Goal: Task Accomplishment & Management: Complete application form

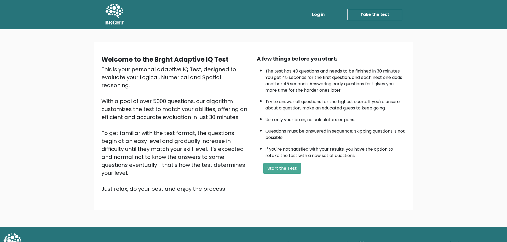
click at [406, 145] on div "A few things before you start: The test has 40 questions and needs to be finish…" at bounding box center [330, 124] width 155 height 138
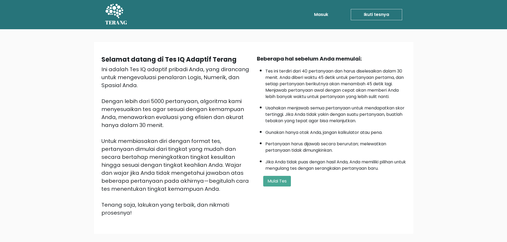
click at [444, 105] on div "Selamat datang di Tes IQ Adaptif Terang Ini adalah Tes IQ adaptif pribadi Anda,…" at bounding box center [253, 140] width 507 height 222
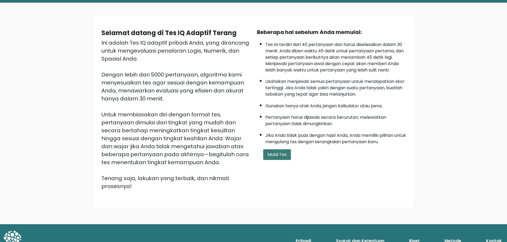
click at [280, 156] on font "Mulai Tes" at bounding box center [276, 155] width 19 height 6
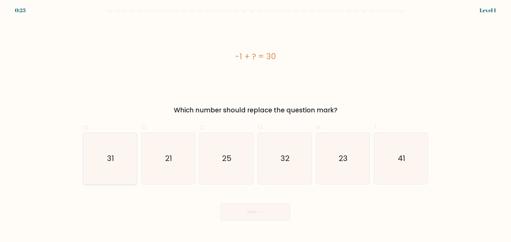
click at [132, 155] on icon "31" at bounding box center [109, 158] width 51 height 51
click at [255, 125] on input "a. 31" at bounding box center [255, 122] width 0 height 3
radio input "true"
click at [261, 213] on icon at bounding box center [260, 212] width 7 height 3
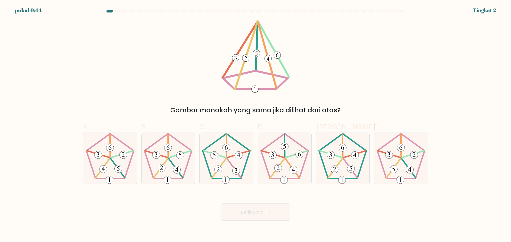
click at [421, 57] on div "Gambar manakah yang sama jika dilihat dari atas?" at bounding box center [255, 67] width 351 height 95
click at [287, 152] on icon at bounding box center [284, 158] width 51 height 51
click at [256, 125] on input "D." at bounding box center [255, 122] width 0 height 3
radio input "true"
click at [272, 213] on button "Berikutnya" at bounding box center [255, 212] width 69 height 17
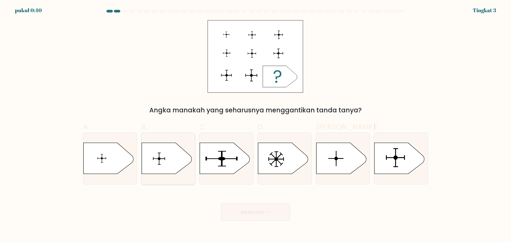
click at [168, 163] on icon at bounding box center [166, 158] width 50 height 31
click at [255, 125] on input "B." at bounding box center [255, 122] width 0 height 3
radio input "true"
click at [256, 216] on button "Berikutnya" at bounding box center [255, 212] width 69 height 17
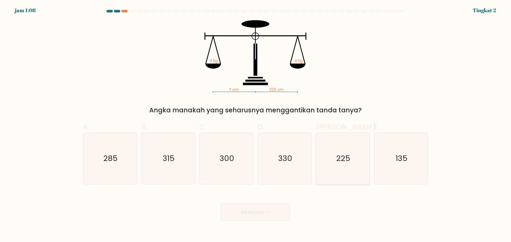
click at [352, 175] on icon "225" at bounding box center [342, 158] width 51 height 51
click at [256, 125] on input "Dan. 225" at bounding box center [255, 122] width 0 height 3
radio input "true"
click at [263, 209] on font "Berikutnya" at bounding box center [252, 212] width 22 height 6
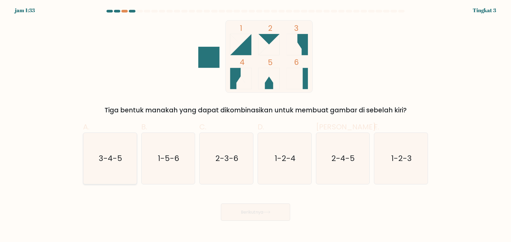
click at [106, 162] on text "3-4-5" at bounding box center [110, 158] width 23 height 11
click at [255, 125] on input "A. 3-4-5" at bounding box center [255, 122] width 0 height 3
radio input "true"
click at [263, 212] on font "Berikutnya" at bounding box center [252, 212] width 22 height 6
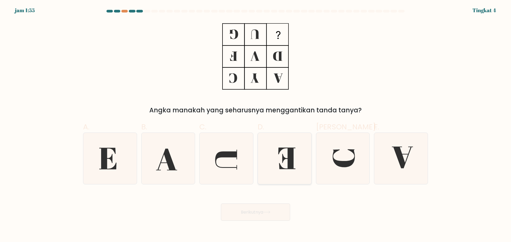
click at [289, 162] on icon at bounding box center [286, 159] width 17 height 22
click at [256, 125] on input "D." at bounding box center [255, 122] width 0 height 3
radio input "true"
click at [280, 172] on icon at bounding box center [284, 158] width 51 height 51
click at [256, 125] on input "D." at bounding box center [255, 122] width 0 height 3
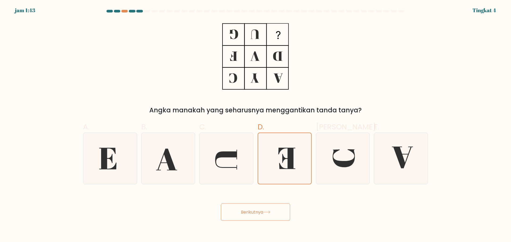
click at [278, 210] on button "Berikutnya" at bounding box center [255, 212] width 69 height 17
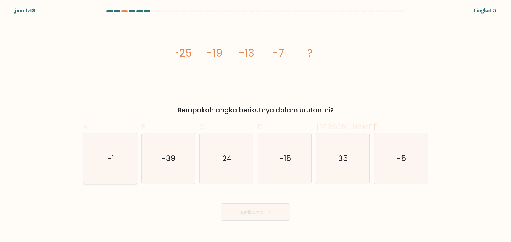
click at [116, 165] on icon "-1" at bounding box center [109, 158] width 51 height 51
click at [255, 125] on input "A. -1" at bounding box center [255, 122] width 0 height 3
radio input "true"
click at [255, 214] on font "Berikutnya" at bounding box center [252, 212] width 22 height 6
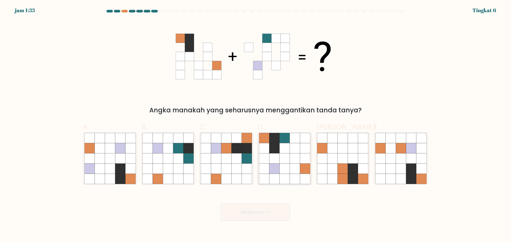
click at [288, 171] on icon at bounding box center [284, 169] width 10 height 10
click at [256, 125] on input "D." at bounding box center [255, 122] width 0 height 3
radio input "true"
click at [279, 206] on button "Berikutnya" at bounding box center [255, 212] width 69 height 17
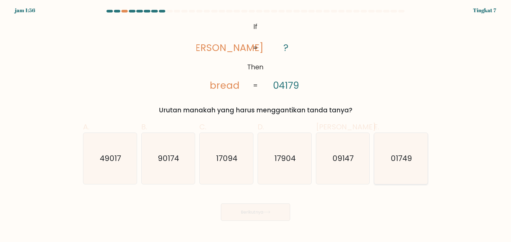
click at [390, 167] on icon "01749" at bounding box center [400, 158] width 51 height 51
click at [256, 125] on input "F. 01749" at bounding box center [255, 122] width 0 height 3
radio input "true"
click at [251, 210] on font "Berikutnya" at bounding box center [252, 212] width 22 height 6
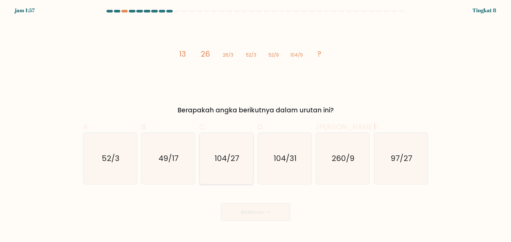
click at [216, 179] on icon "104/27" at bounding box center [226, 158] width 51 height 51
click at [255, 125] on input "C. 104/27" at bounding box center [255, 122] width 0 height 3
radio input "true"
click at [243, 208] on button "Berikutnya" at bounding box center [255, 212] width 69 height 17
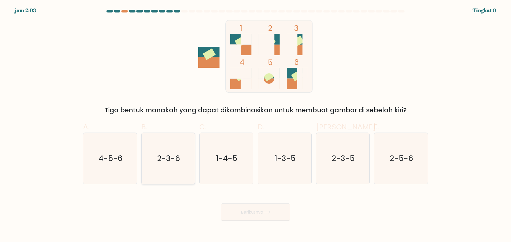
click at [168, 177] on icon "2-3-6" at bounding box center [167, 158] width 51 height 51
click at [255, 125] on input "B. 2-3-6" at bounding box center [255, 122] width 0 height 3
radio input "true"
click at [262, 216] on button "Berikutnya" at bounding box center [255, 212] width 69 height 17
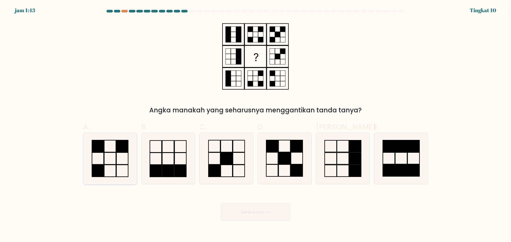
click at [105, 148] on icon at bounding box center [109, 158] width 51 height 51
click at [255, 125] on input "A." at bounding box center [255, 122] width 0 height 3
radio input "true"
click at [267, 214] on button "Berikutnya" at bounding box center [255, 212] width 69 height 17
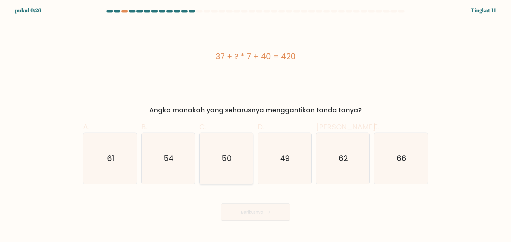
click at [238, 171] on icon "50" at bounding box center [226, 158] width 51 height 51
click at [255, 125] on input "C. 50" at bounding box center [255, 122] width 0 height 3
radio input "true"
click at [248, 207] on button "Berikutnya" at bounding box center [255, 212] width 69 height 17
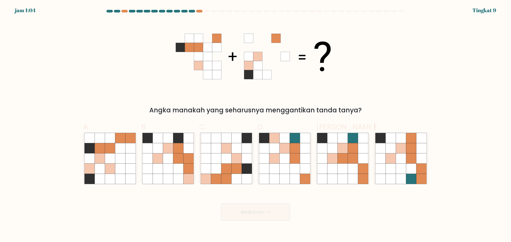
click at [192, 51] on icon at bounding box center [189, 47] width 9 height 9
click at [178, 49] on icon at bounding box center [180, 47] width 9 height 9
click at [190, 50] on icon at bounding box center [189, 47] width 9 height 9
click at [182, 52] on icon at bounding box center [180, 47] width 9 height 9
click at [203, 65] on icon at bounding box center [207, 65] width 9 height 9
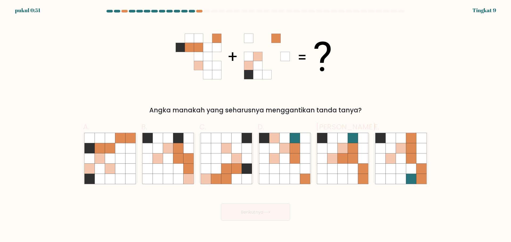
click at [251, 64] on icon at bounding box center [248, 65] width 9 height 9
click at [181, 171] on icon at bounding box center [178, 169] width 10 height 10
click at [255, 125] on input "B." at bounding box center [255, 122] width 0 height 3
radio input "true"
click at [232, 206] on button "Berikutnya" at bounding box center [255, 212] width 69 height 17
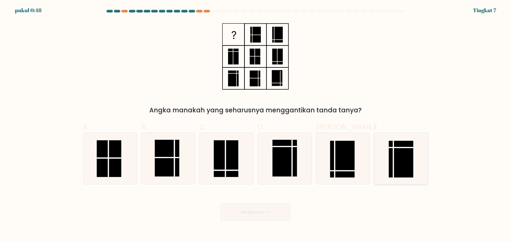
click at [397, 165] on rect at bounding box center [401, 159] width 24 height 37
click at [256, 125] on input "F." at bounding box center [255, 122] width 0 height 3
radio input "true"
click at [281, 208] on button "Berikutnya" at bounding box center [255, 212] width 69 height 17
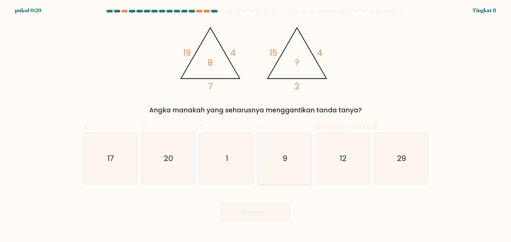
click at [281, 170] on icon "9" at bounding box center [284, 158] width 51 height 51
click at [256, 125] on input "D. 9" at bounding box center [255, 122] width 0 height 3
radio input "true"
click at [351, 159] on icon "12" at bounding box center [342, 158] width 51 height 51
click at [256, 125] on input "Dan. 12" at bounding box center [255, 122] width 0 height 3
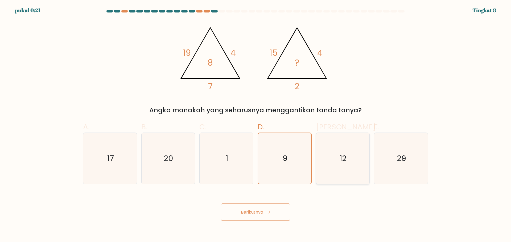
radio input "true"
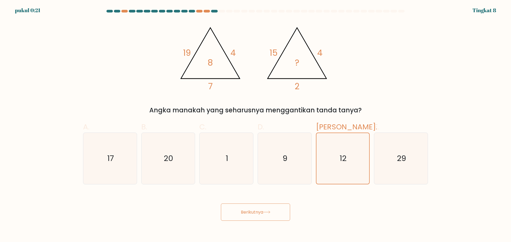
click at [266, 217] on button "Berikutnya" at bounding box center [255, 212] width 69 height 17
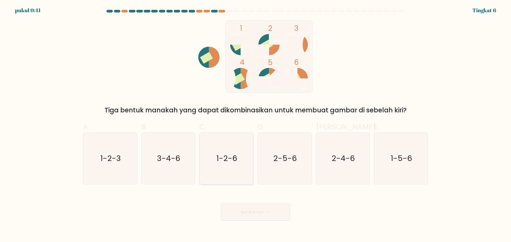
click at [220, 137] on icon "1-2-6" at bounding box center [226, 158] width 51 height 51
click at [255, 125] on input "C. 1-2-6" at bounding box center [255, 122] width 0 height 3
radio input "true"
click at [257, 218] on button "Berikutnya" at bounding box center [255, 212] width 69 height 17
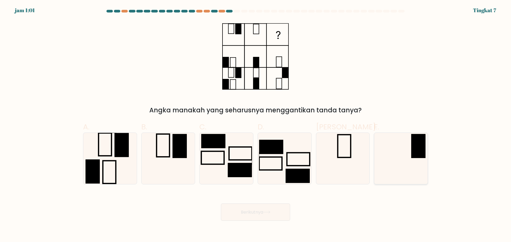
click at [422, 147] on rect at bounding box center [418, 146] width 14 height 24
click at [256, 125] on input "F." at bounding box center [255, 122] width 0 height 3
radio input "true"
click at [265, 215] on button "Berikutnya" at bounding box center [255, 212] width 69 height 17
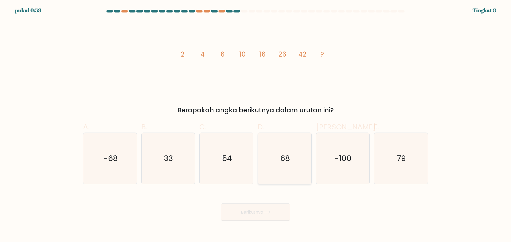
click at [289, 149] on icon "68" at bounding box center [284, 158] width 51 height 51
click at [256, 125] on input "D. 68" at bounding box center [255, 122] width 0 height 3
radio input "true"
click at [277, 215] on button "Berikutnya" at bounding box center [255, 212] width 69 height 17
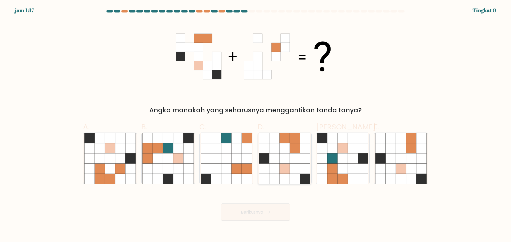
click at [293, 181] on icon at bounding box center [295, 179] width 10 height 10
click at [256, 125] on input "D." at bounding box center [255, 122] width 0 height 3
radio input "true"
click at [276, 216] on button "Berikutnya" at bounding box center [255, 212] width 69 height 17
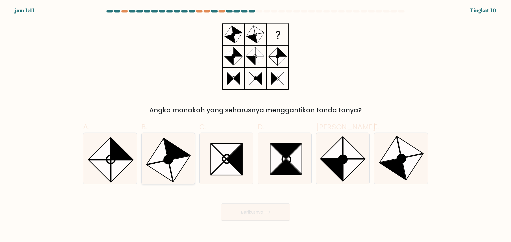
click at [176, 162] on icon at bounding box center [179, 169] width 21 height 26
click at [255, 125] on input "B." at bounding box center [255, 122] width 0 height 3
radio input "true"
click at [245, 214] on font "Berikutnya" at bounding box center [252, 212] width 22 height 6
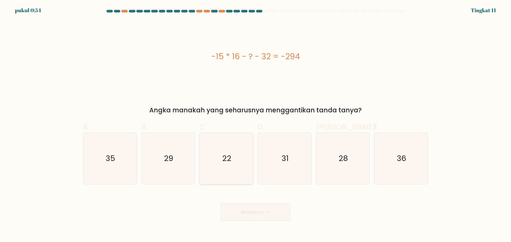
click at [241, 171] on icon "22" at bounding box center [226, 158] width 51 height 51
click at [255, 125] on input "C. 22" at bounding box center [255, 122] width 0 height 3
radio input "true"
click at [270, 215] on button "Berikutnya" at bounding box center [255, 212] width 69 height 17
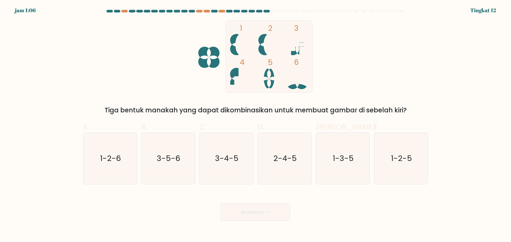
click at [264, 78] on rect at bounding box center [269, 56] width 87 height 72
click at [397, 161] on text "1-2-5" at bounding box center [401, 158] width 21 height 11
click at [256, 125] on input "F. 1-2-5" at bounding box center [255, 122] width 0 height 3
radio input "true"
click at [263, 215] on font "Berikutnya" at bounding box center [252, 212] width 22 height 6
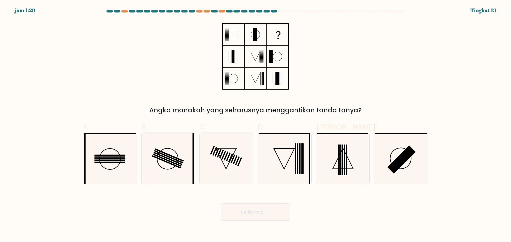
click at [341, 215] on div "Berikutnya" at bounding box center [255, 206] width 351 height 30
click at [293, 154] on icon at bounding box center [284, 158] width 51 height 51
click at [256, 125] on input "D." at bounding box center [255, 122] width 0 height 3
radio input "true"
click at [262, 209] on button "Berikutnya" at bounding box center [255, 212] width 69 height 17
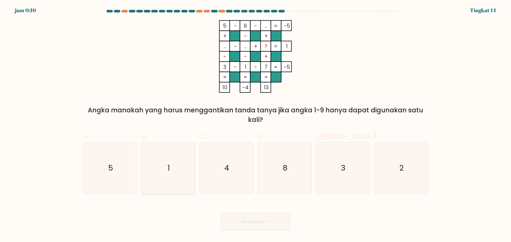
click at [179, 179] on icon "1" at bounding box center [167, 168] width 51 height 51
click at [255, 125] on input "B. 1" at bounding box center [255, 122] width 0 height 3
radio input "true"
click at [248, 221] on font "Berikutnya" at bounding box center [252, 222] width 22 height 6
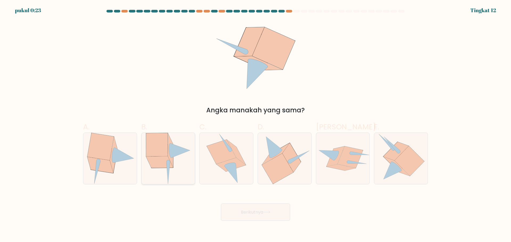
click at [180, 175] on icon at bounding box center [168, 158] width 45 height 51
click at [255, 125] on input "B." at bounding box center [255, 122] width 0 height 3
radio input "true"
click at [245, 208] on button "Berikutnya" at bounding box center [255, 212] width 69 height 17
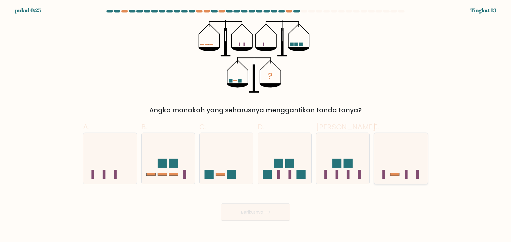
click at [396, 169] on icon at bounding box center [400, 158] width 53 height 44
click at [256, 125] on input "F." at bounding box center [255, 122] width 0 height 3
radio input "true"
click at [269, 210] on button "Berikutnya" at bounding box center [255, 212] width 69 height 17
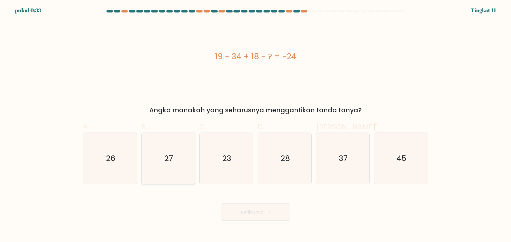
click at [161, 174] on icon "27" at bounding box center [167, 158] width 51 height 51
click at [255, 125] on input "B. 27" at bounding box center [255, 122] width 0 height 3
radio input "true"
click at [242, 211] on font "Berikutnya" at bounding box center [252, 212] width 22 height 6
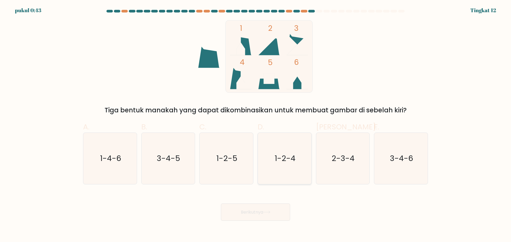
click at [288, 163] on text "1-2-4" at bounding box center [284, 158] width 21 height 11
click at [256, 125] on input "D. 1-2-4" at bounding box center [255, 122] width 0 height 3
radio input "true"
click at [269, 215] on button "Berikutnya" at bounding box center [255, 212] width 69 height 17
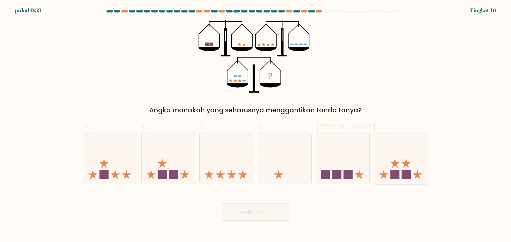
click at [386, 171] on icon at bounding box center [400, 158] width 53 height 44
click at [256, 125] on input "F." at bounding box center [255, 122] width 0 height 3
radio input "true"
click at [272, 219] on button "Berikutnya" at bounding box center [255, 212] width 69 height 17
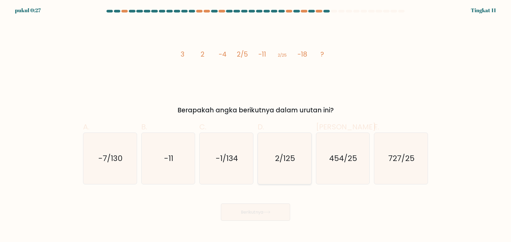
click at [297, 169] on icon "2/125" at bounding box center [284, 158] width 51 height 51
click at [256, 125] on input "D. 2/125" at bounding box center [255, 122] width 0 height 3
radio input "true"
click at [280, 213] on button "Berikutnya" at bounding box center [255, 212] width 69 height 17
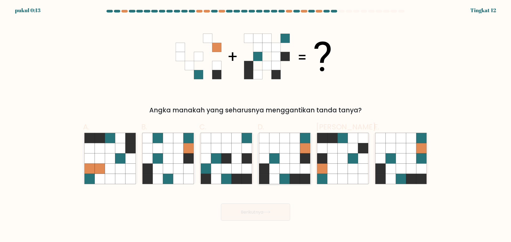
click at [279, 178] on icon at bounding box center [284, 179] width 10 height 10
click at [256, 125] on input "D." at bounding box center [255, 122] width 0 height 3
radio input "true"
click at [268, 214] on icon at bounding box center [266, 212] width 7 height 3
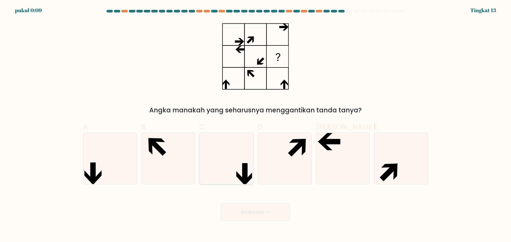
click at [241, 164] on icon at bounding box center [226, 158] width 51 height 51
click at [255, 125] on input "C." at bounding box center [255, 122] width 0 height 3
radio input "true"
click at [256, 211] on font "Berikutnya" at bounding box center [252, 212] width 22 height 6
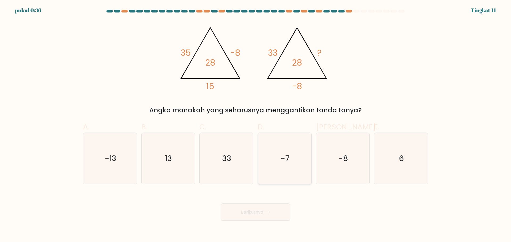
click at [280, 159] on icon "-7" at bounding box center [284, 158] width 51 height 51
click at [256, 125] on input "D. -7" at bounding box center [255, 122] width 0 height 3
radio input "true"
click at [253, 215] on button "Berikutnya" at bounding box center [255, 212] width 69 height 17
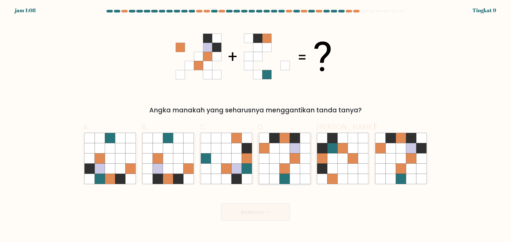
click at [265, 166] on icon at bounding box center [264, 169] width 10 height 10
click at [256, 125] on input "D." at bounding box center [255, 122] width 0 height 3
radio input "true"
click at [244, 215] on font "Berikutnya" at bounding box center [252, 212] width 22 height 6
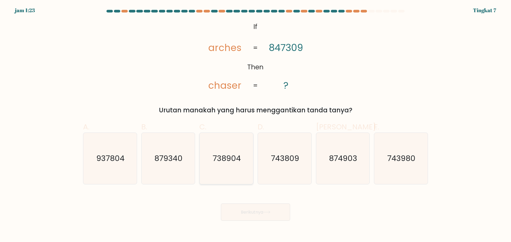
click at [235, 170] on icon "738904" at bounding box center [226, 158] width 51 height 51
click at [255, 125] on input "C. 738904" at bounding box center [255, 122] width 0 height 3
radio input "true"
click at [241, 207] on button "Berikutnya" at bounding box center [255, 212] width 69 height 17
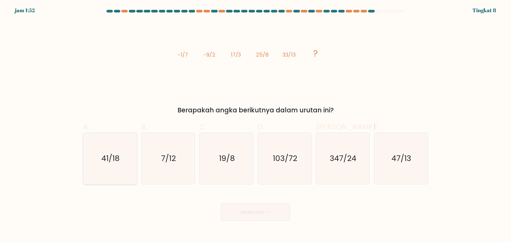
click at [120, 163] on icon "41/18" at bounding box center [109, 158] width 51 height 51
click at [255, 125] on input "A. 41/18" at bounding box center [255, 122] width 0 height 3
radio input "true"
click at [256, 216] on button "Berikutnya" at bounding box center [255, 212] width 69 height 17
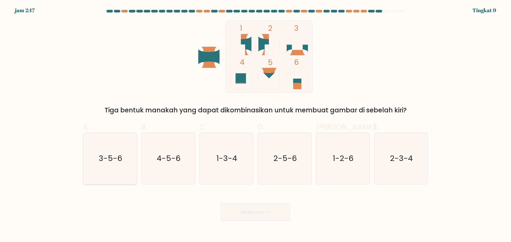
click at [109, 173] on icon "3-5-6" at bounding box center [109, 158] width 51 height 51
click at [255, 125] on input "A. 3-5-6" at bounding box center [255, 122] width 0 height 3
radio input "true"
click at [256, 215] on font "Berikutnya" at bounding box center [252, 212] width 22 height 6
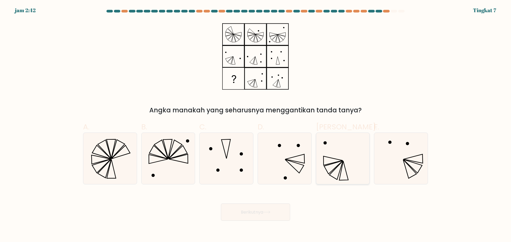
click at [346, 172] on icon at bounding box center [343, 170] width 9 height 19
click at [256, 125] on input "Dan." at bounding box center [255, 122] width 0 height 3
radio input "true"
click at [273, 219] on button "Berikutnya" at bounding box center [255, 212] width 69 height 17
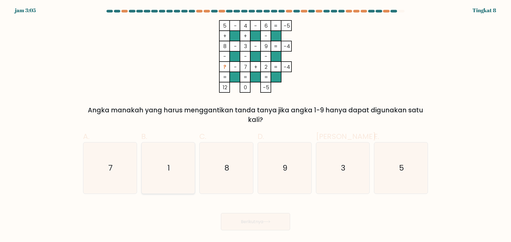
click at [175, 161] on icon "1" at bounding box center [167, 168] width 51 height 51
click at [255, 125] on input "B. 1" at bounding box center [255, 122] width 0 height 3
radio input "true"
click at [260, 226] on button "Berikutnya" at bounding box center [255, 221] width 69 height 17
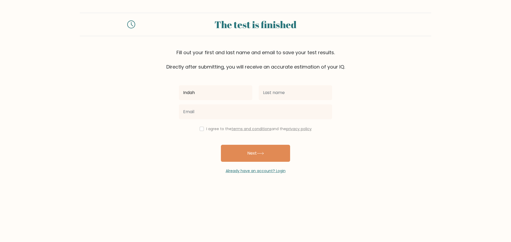
type input "Indah"
click at [269, 96] on input "text" at bounding box center [295, 92] width 73 height 15
type input "Wardhani"
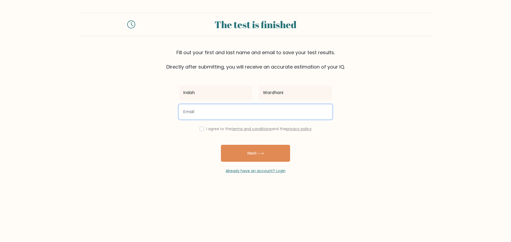
click at [250, 117] on input "email" at bounding box center [255, 112] width 153 height 15
type input "hani.noirgear@gmail.com"
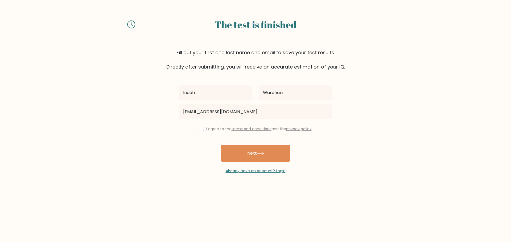
click at [207, 128] on label "I agree to the terms and conditions and the privacy policy" at bounding box center [258, 128] width 105 height 5
click at [201, 129] on input "checkbox" at bounding box center [201, 129] width 4 height 4
checkbox input "true"
click at [237, 147] on button "Next" at bounding box center [255, 153] width 69 height 17
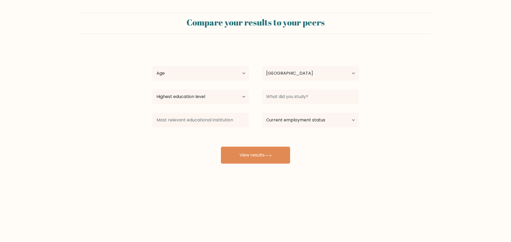
select select "ID"
click at [256, 158] on button "View results" at bounding box center [255, 155] width 69 height 17
click at [192, 67] on select "Age Under 18 years old 18-24 years old 25-34 years old 35-44 years old 45-54 ye…" at bounding box center [200, 73] width 97 height 15
select select "25_34"
click at [152, 66] on select "Age Under 18 years old 18-24 years old 25-34 years old 35-44 years old 45-54 ye…" at bounding box center [200, 73] width 97 height 15
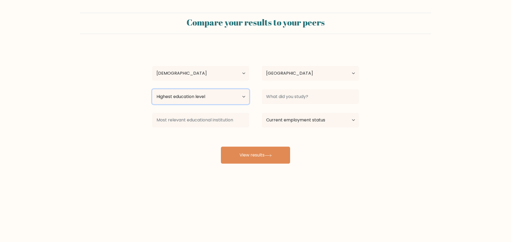
click at [214, 99] on select "Highest education level No schooling Primary Lower Secondary Upper Secondary Oc…" at bounding box center [200, 96] width 97 height 15
select select "bachelors_degree"
click at [152, 89] on select "Highest education level No schooling Primary Lower Secondary Upper Secondary Oc…" at bounding box center [200, 96] width 97 height 15
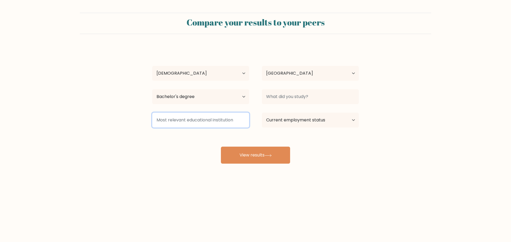
click at [190, 121] on input at bounding box center [200, 120] width 97 height 15
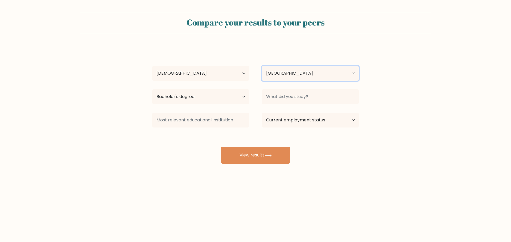
drag, startPoint x: 300, startPoint y: 67, endPoint x: 301, endPoint y: 77, distance: 10.1
click at [300, 66] on select "Country Afghanistan Albania Algeria American Samoa Andorra Angola Anguilla Anta…" at bounding box center [310, 73] width 97 height 15
click at [424, 76] on form "Compare your results to your peers Indah Wardhani Age Under 18 years old 18-24 …" at bounding box center [255, 88] width 511 height 151
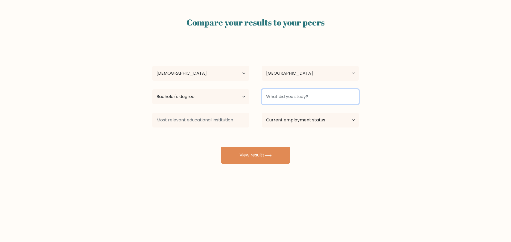
click at [320, 101] on input at bounding box center [310, 96] width 97 height 15
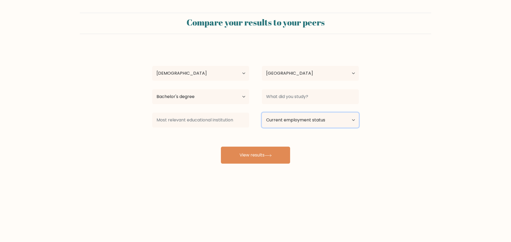
click at [315, 123] on select "Current employment status Employed Student Retired Other / prefer not to answer" at bounding box center [310, 120] width 97 height 15
select select "employed"
click at [262, 113] on select "Current employment status Employed Student Retired Other / prefer not to answer" at bounding box center [310, 120] width 97 height 15
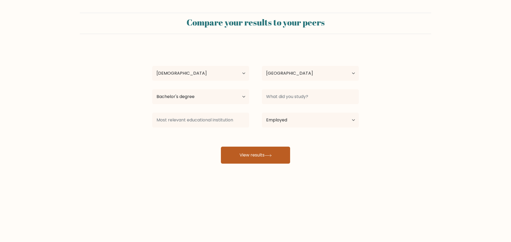
click at [267, 161] on div "Indah Wardhani Age Under 18 years old 18-24 years old 25-34 years old 35-44 yea…" at bounding box center [255, 105] width 213 height 117
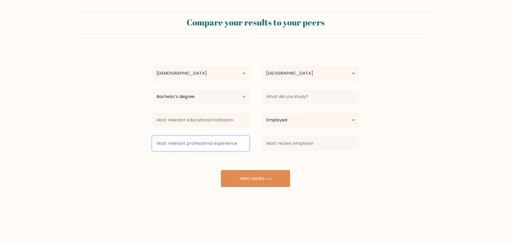
click at [220, 148] on input at bounding box center [200, 143] width 97 height 15
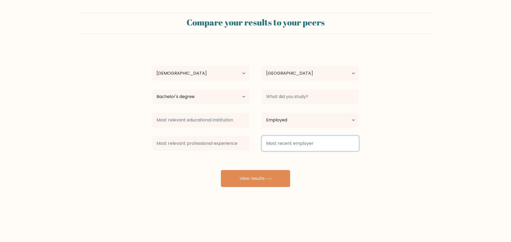
click at [292, 148] on input at bounding box center [310, 143] width 97 height 15
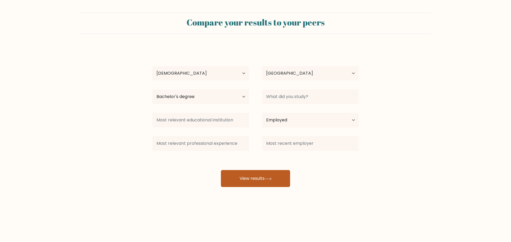
click at [280, 173] on button "View results" at bounding box center [255, 178] width 69 height 17
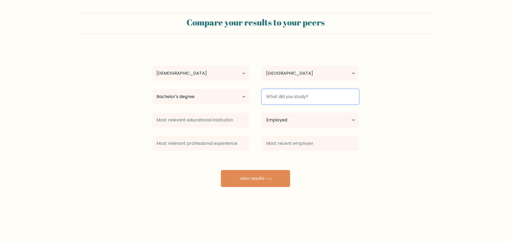
click at [296, 90] on input at bounding box center [310, 96] width 97 height 15
click at [295, 94] on input at bounding box center [310, 96] width 97 height 15
click at [291, 101] on input at bounding box center [310, 96] width 97 height 15
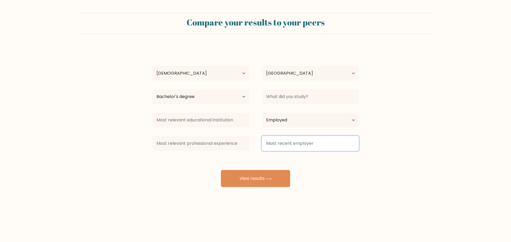
drag, startPoint x: 291, startPoint y: 143, endPoint x: 291, endPoint y: 134, distance: 8.8
click at [291, 143] on input at bounding box center [310, 143] width 97 height 15
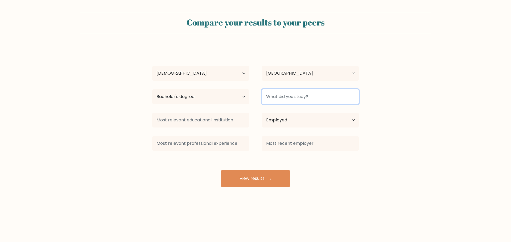
click at [285, 96] on input at bounding box center [310, 96] width 97 height 15
type input "management"
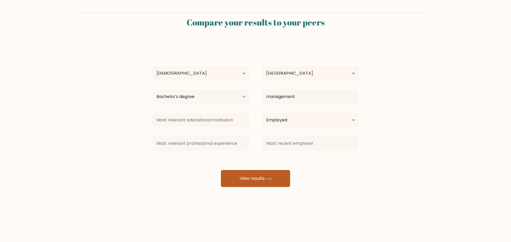
click at [265, 175] on button "View results" at bounding box center [255, 178] width 69 height 17
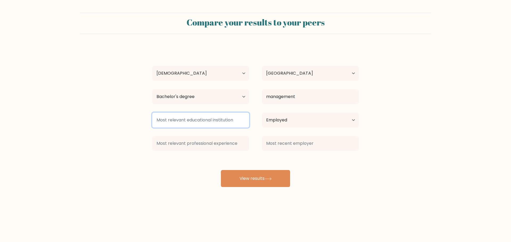
click at [202, 120] on input at bounding box center [200, 120] width 97 height 15
drag, startPoint x: 235, startPoint y: 121, endPoint x: 194, endPoint y: 115, distance: 42.2
click at [173, 117] on input at bounding box center [200, 120] width 97 height 15
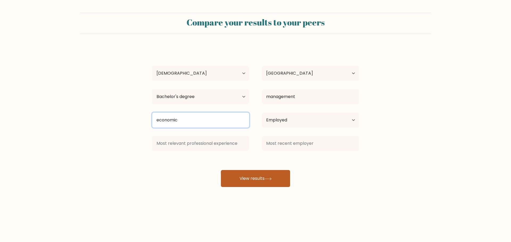
type input "economic"
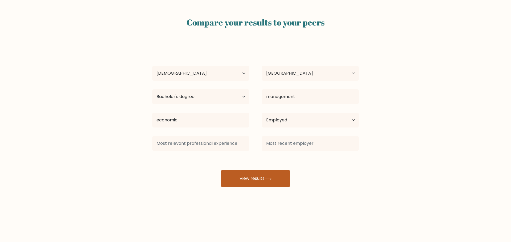
click at [263, 179] on button "View results" at bounding box center [255, 178] width 69 height 17
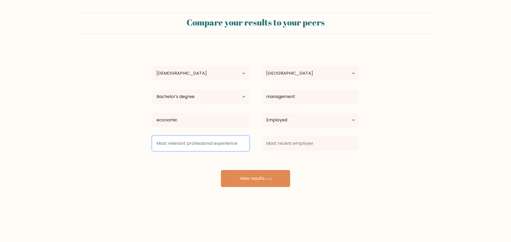
click at [206, 145] on input at bounding box center [200, 143] width 97 height 15
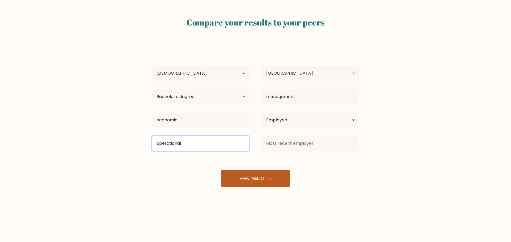
type input "operational"
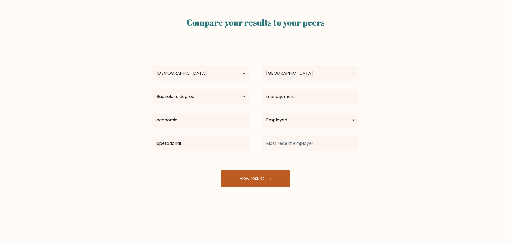
click at [243, 178] on button "View results" at bounding box center [255, 178] width 69 height 17
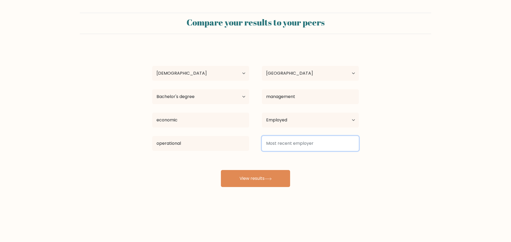
click at [269, 144] on input at bounding box center [310, 143] width 97 height 15
click at [280, 144] on input at bounding box center [310, 143] width 97 height 15
click at [290, 145] on input at bounding box center [310, 143] width 97 height 15
type input ".."
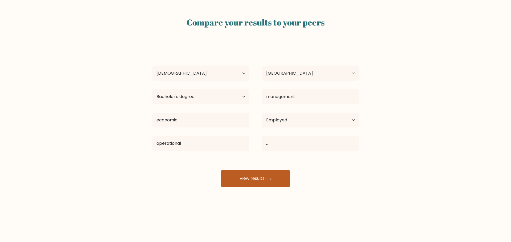
click at [277, 180] on button "View results" at bounding box center [255, 178] width 69 height 17
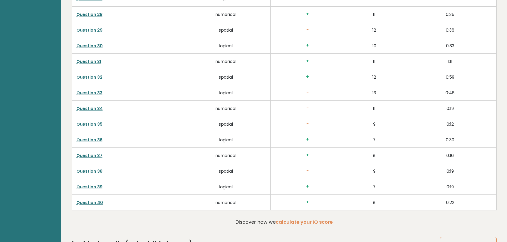
scroll to position [1359, 0]
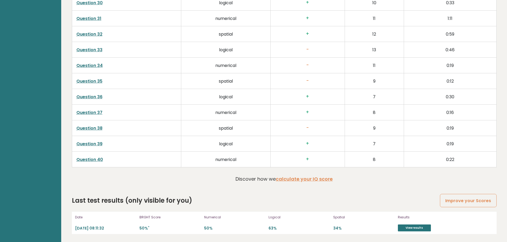
click at [408, 222] on div "Results View results" at bounding box center [426, 223] width 56 height 17
click at [407, 229] on link "View results" at bounding box center [414, 228] width 33 height 7
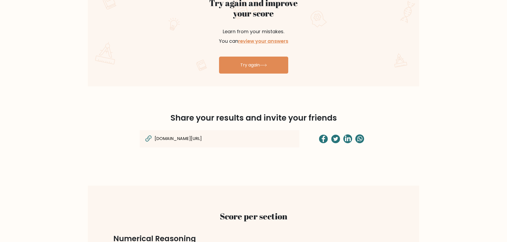
scroll to position [186, 0]
